Goal: Task Accomplishment & Management: Complete application form

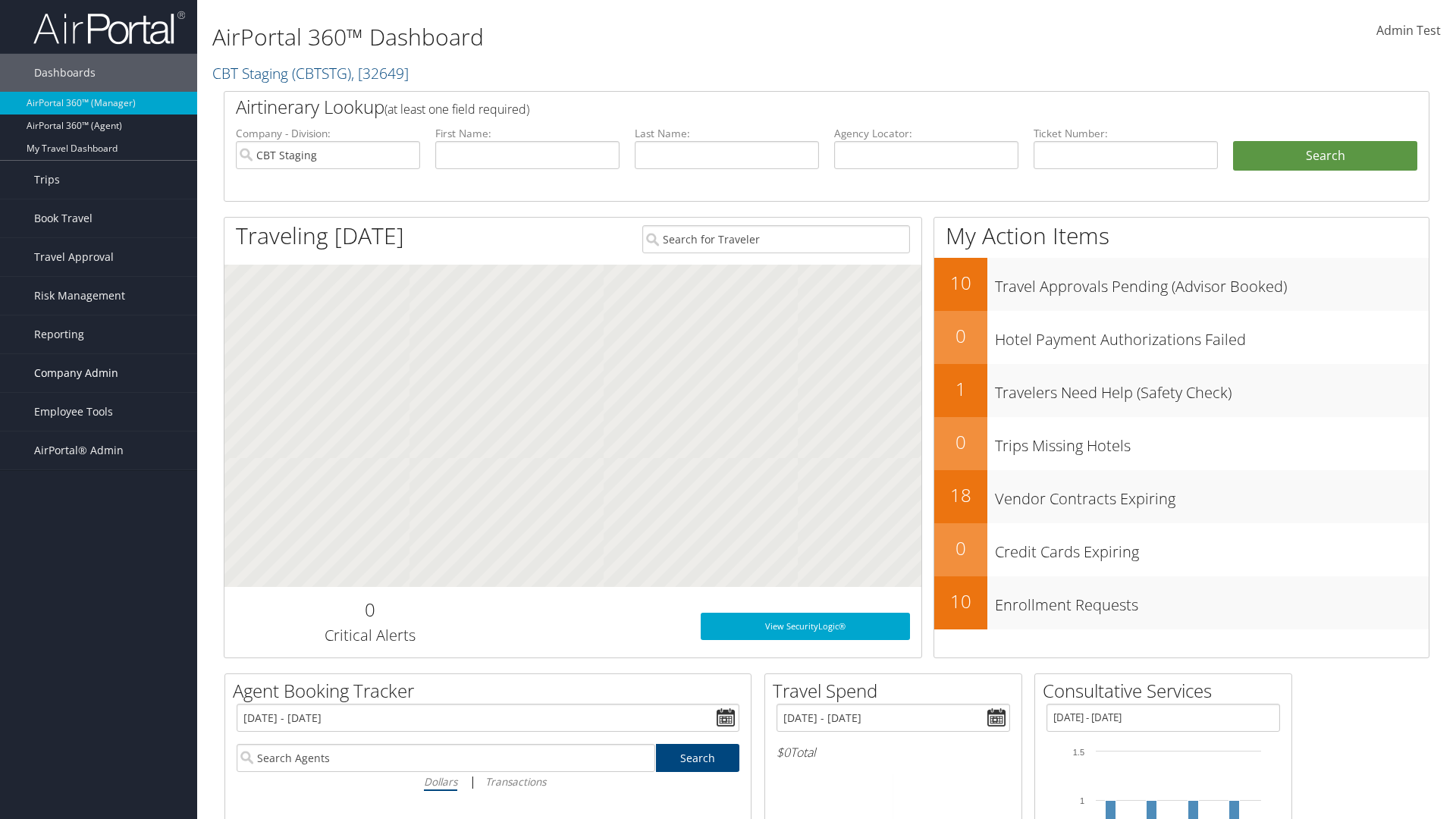
click at [99, 373] on span "Company Admin" at bounding box center [76, 372] width 84 height 38
click at [99, 518] on link "Travel Agency Contacts" at bounding box center [98, 518] width 197 height 23
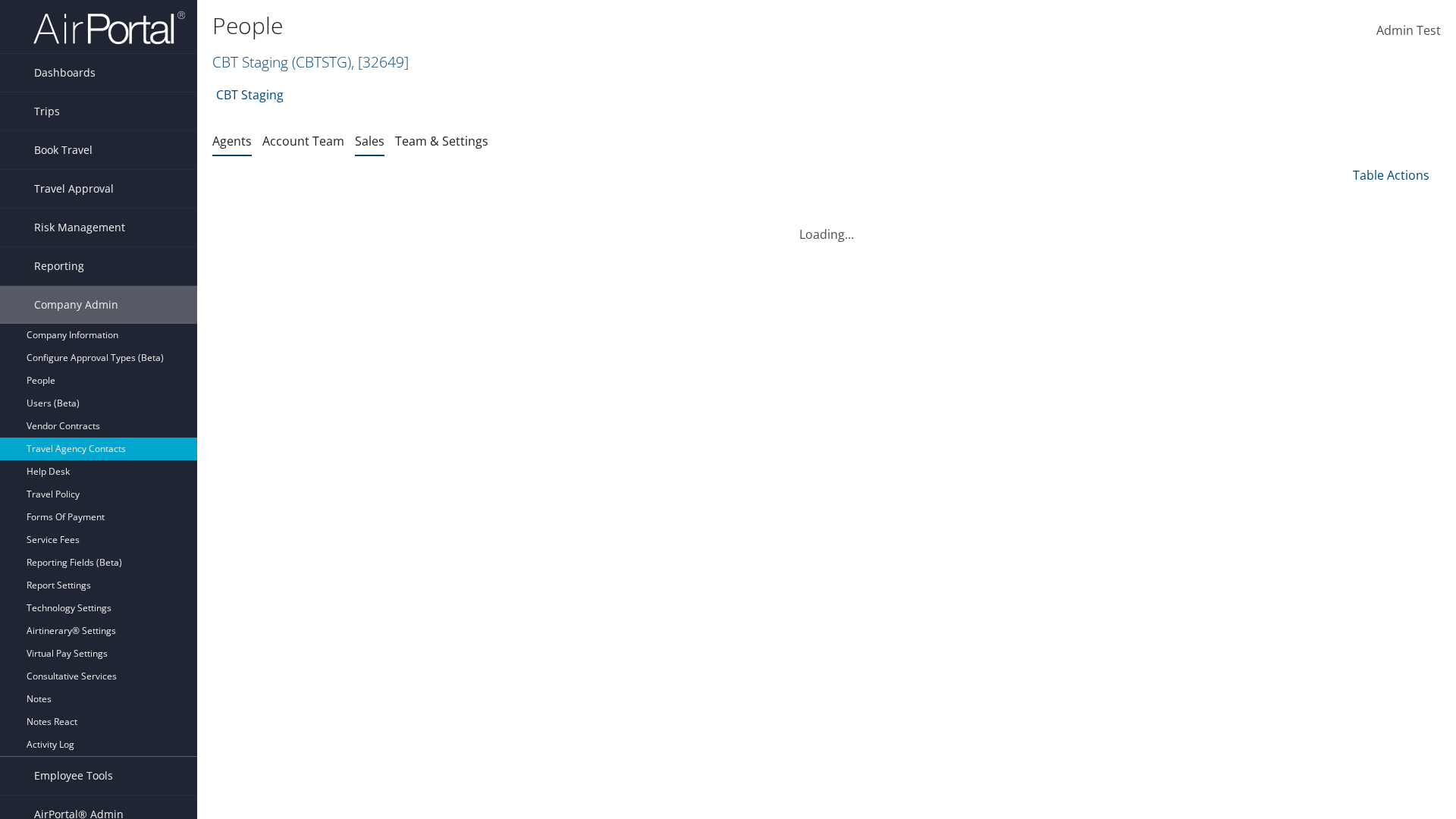
click at [369, 140] on link "Sales" at bounding box center [369, 141] width 30 height 17
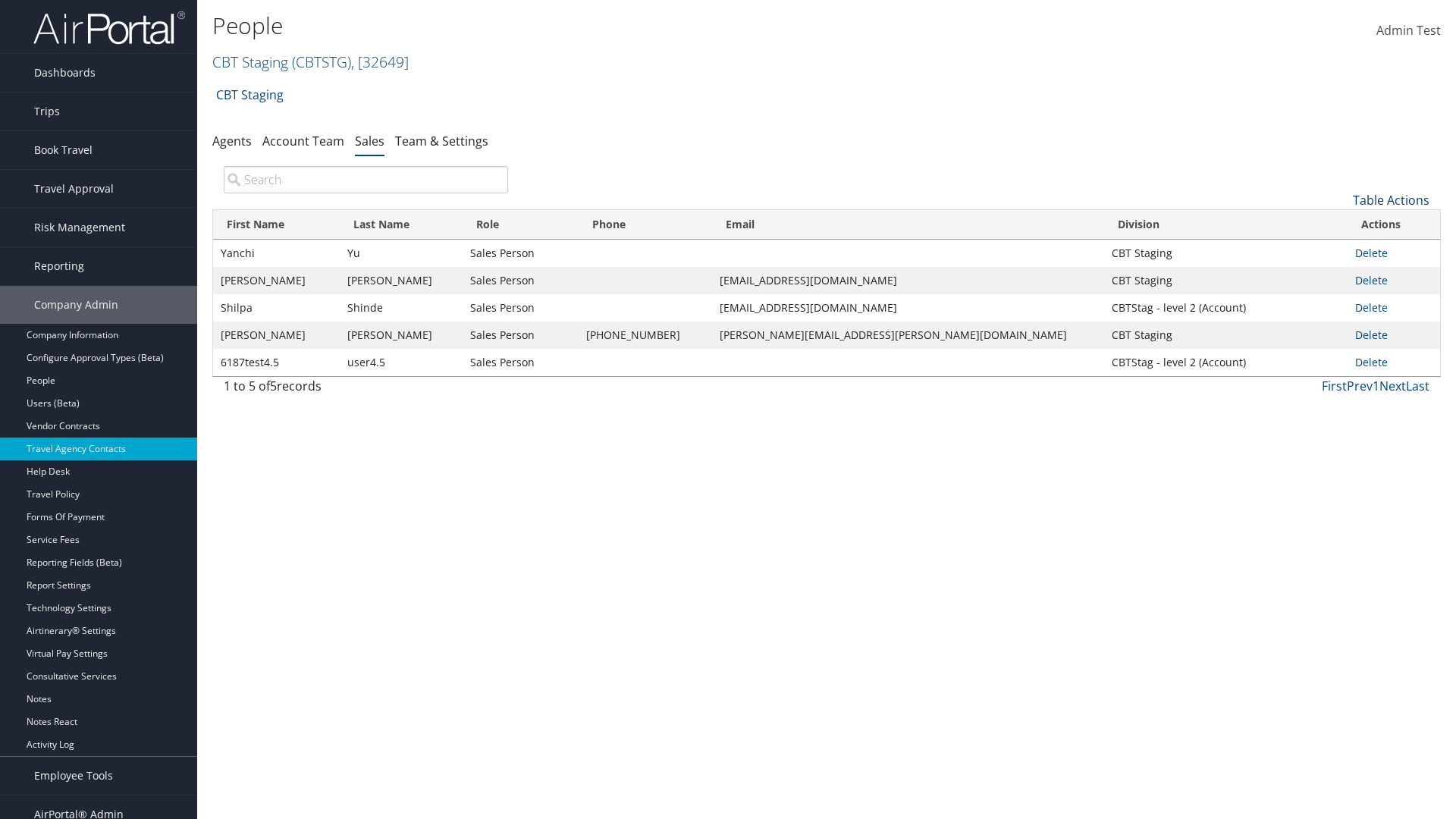
click at [1390, 201] on link "Table Actions" at bounding box center [1390, 200] width 76 height 17
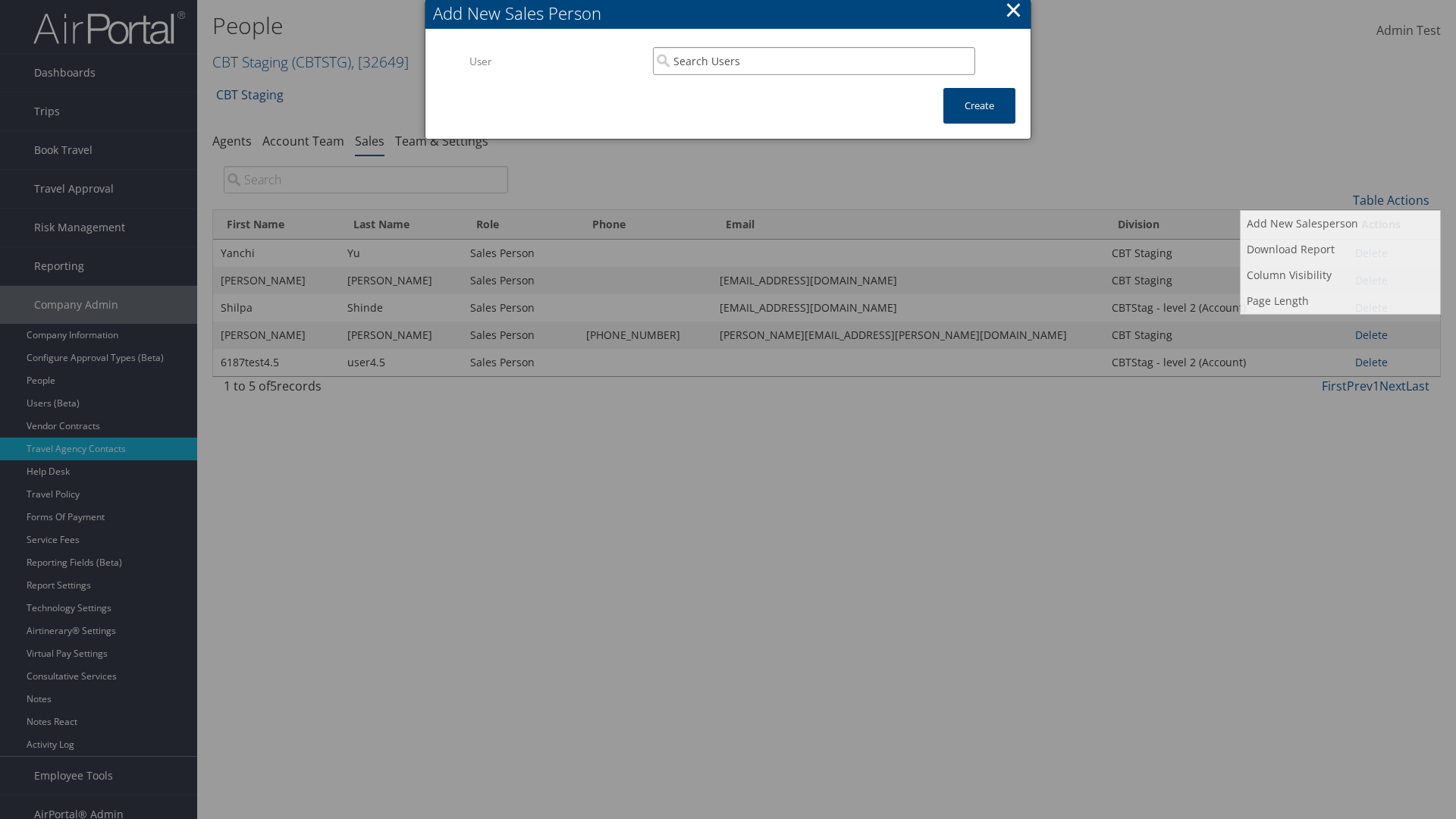
click at [813, 47] on input "search" at bounding box center [814, 61] width 322 height 28
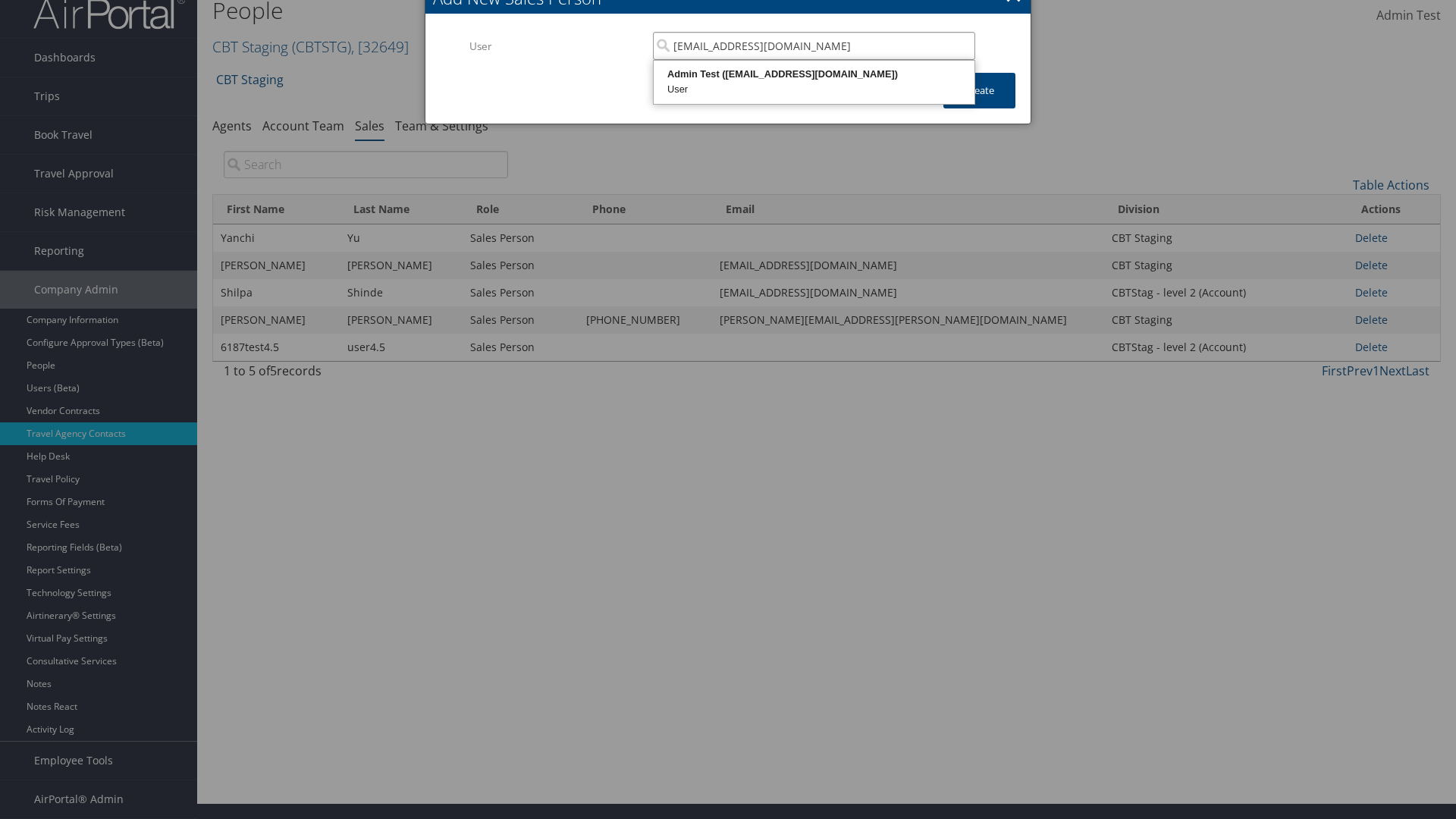
click at [813, 82] on div "User" at bounding box center [813, 89] width 316 height 15
type input "Admin Test"
click at [979, 90] on button "Create" at bounding box center [979, 90] width 72 height 36
